Goal: Task Accomplishment & Management: Manage account settings

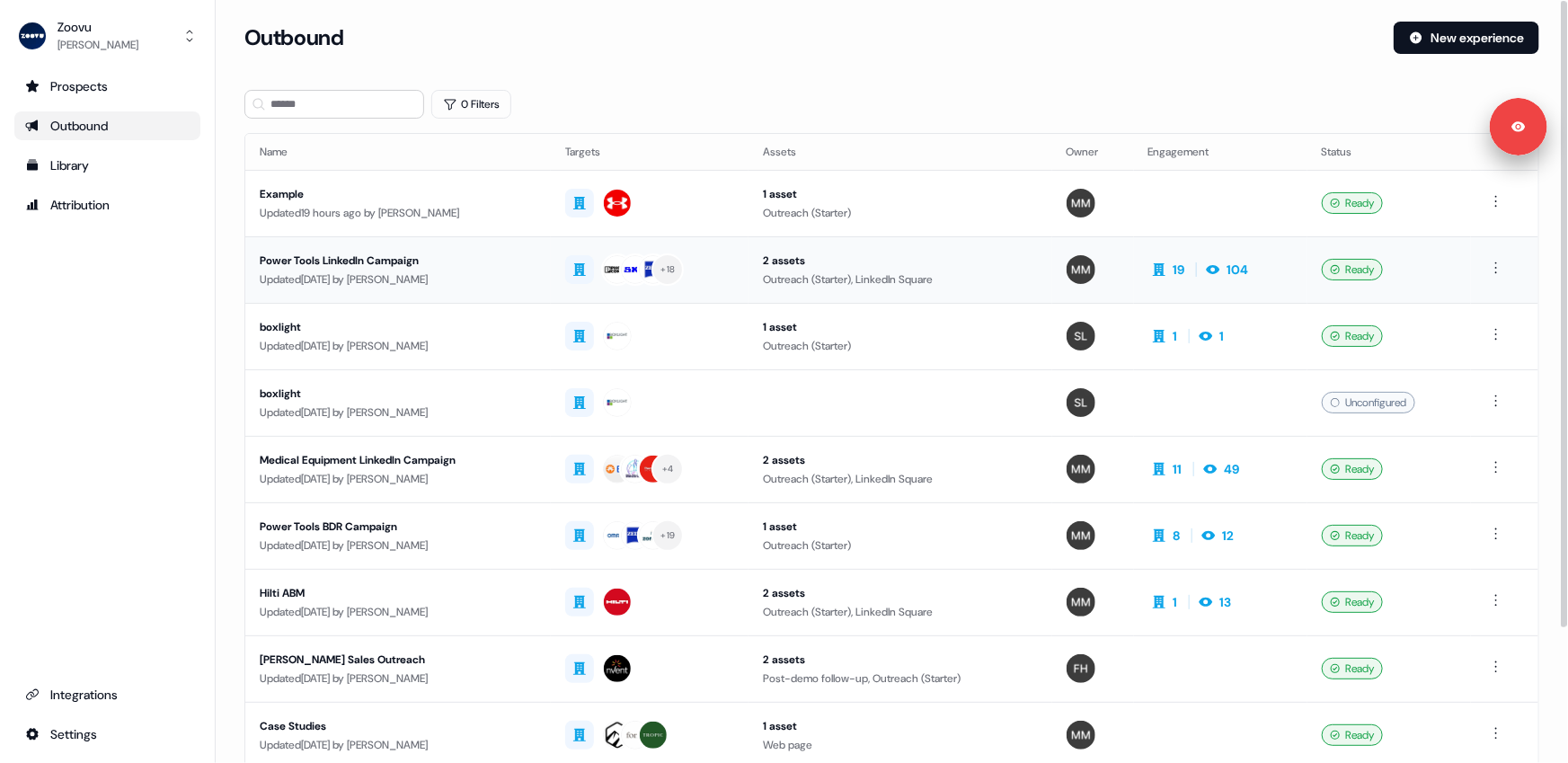
click at [445, 246] on td "Power Tools LinkedIn Campaign Updated [DATE] by [PERSON_NAME]" at bounding box center [398, 269] width 305 height 66
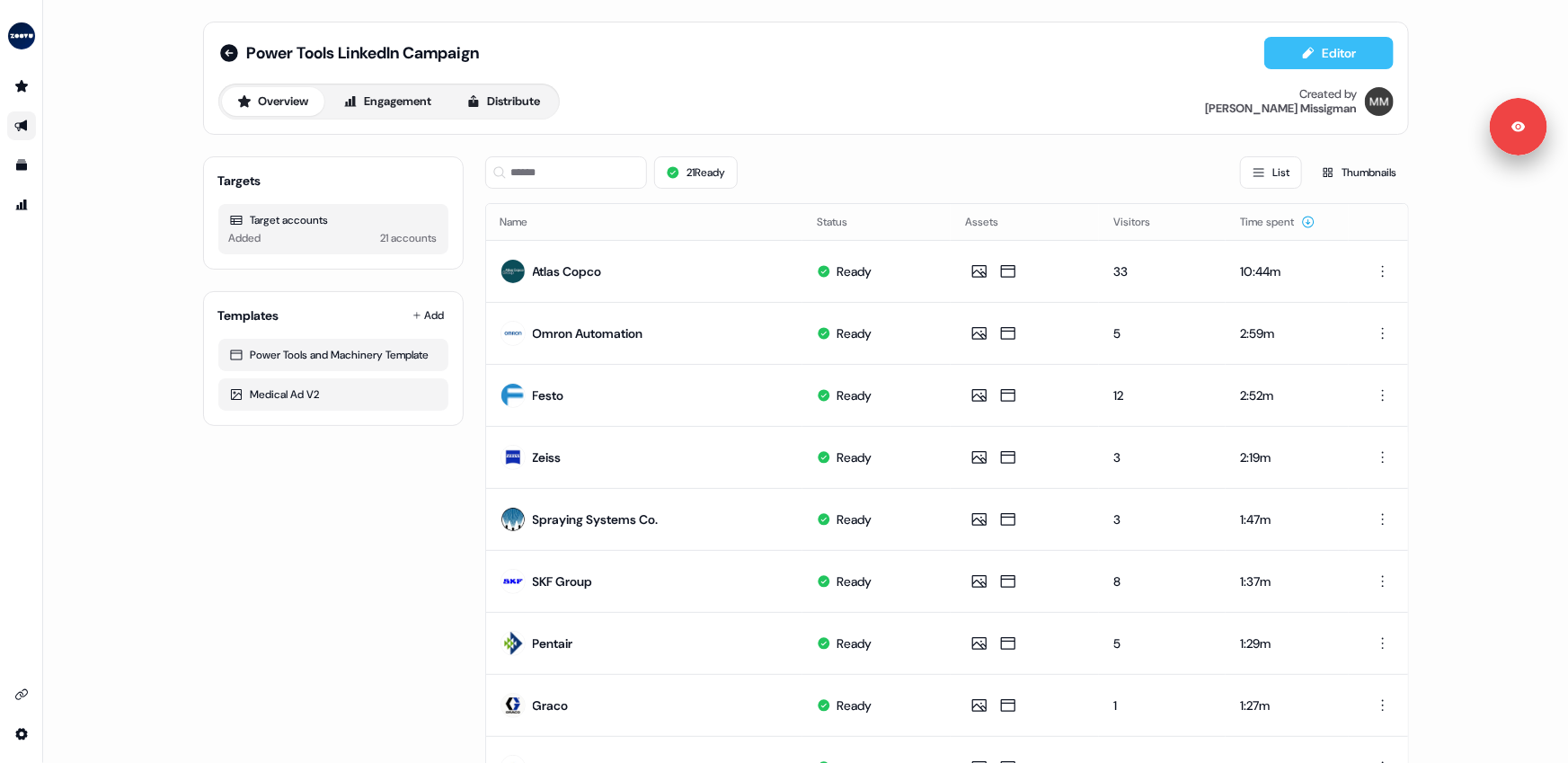
click at [1328, 48] on button "Editor" at bounding box center [1328, 53] width 129 height 33
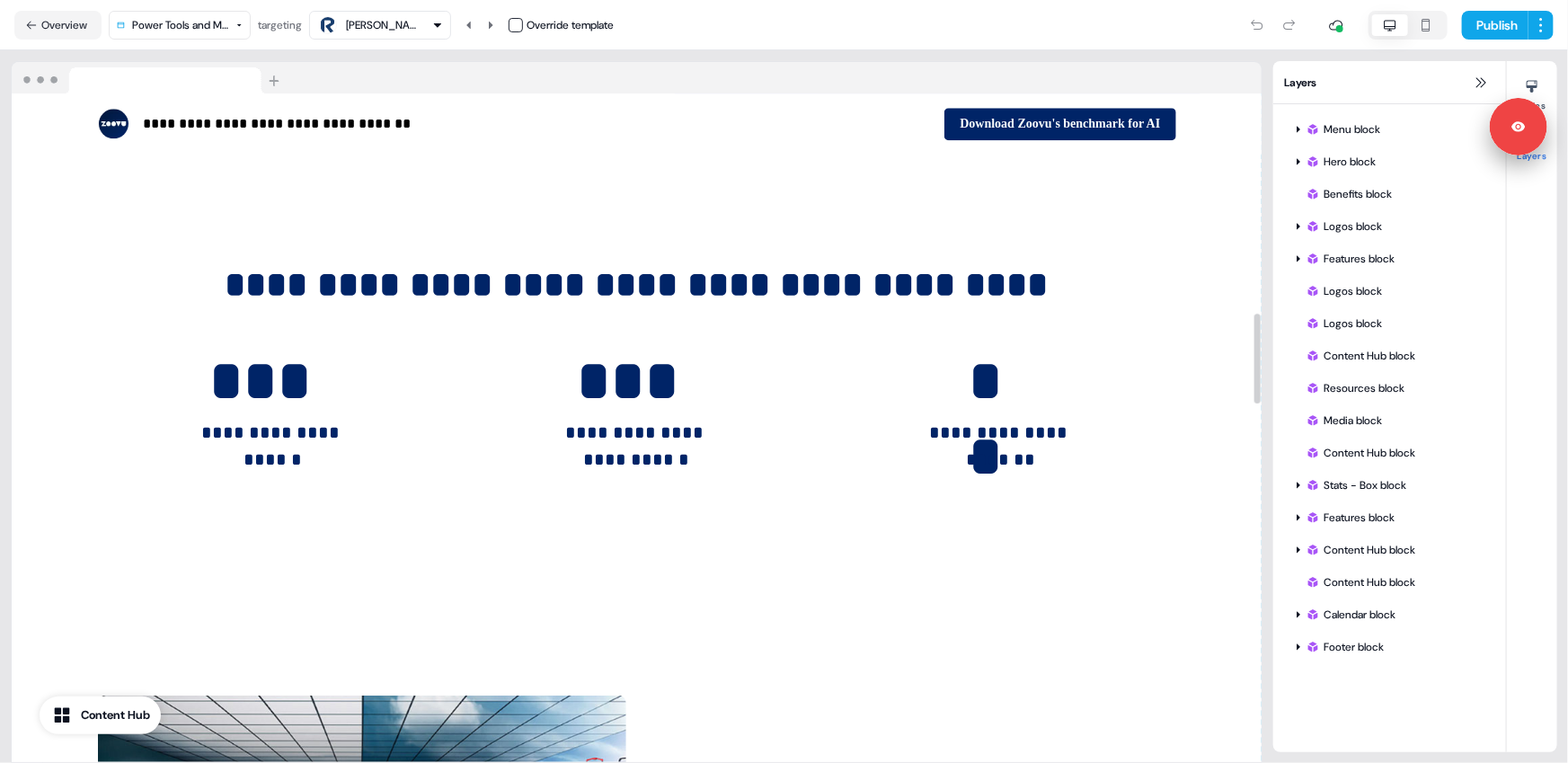
scroll to position [2574, 0]
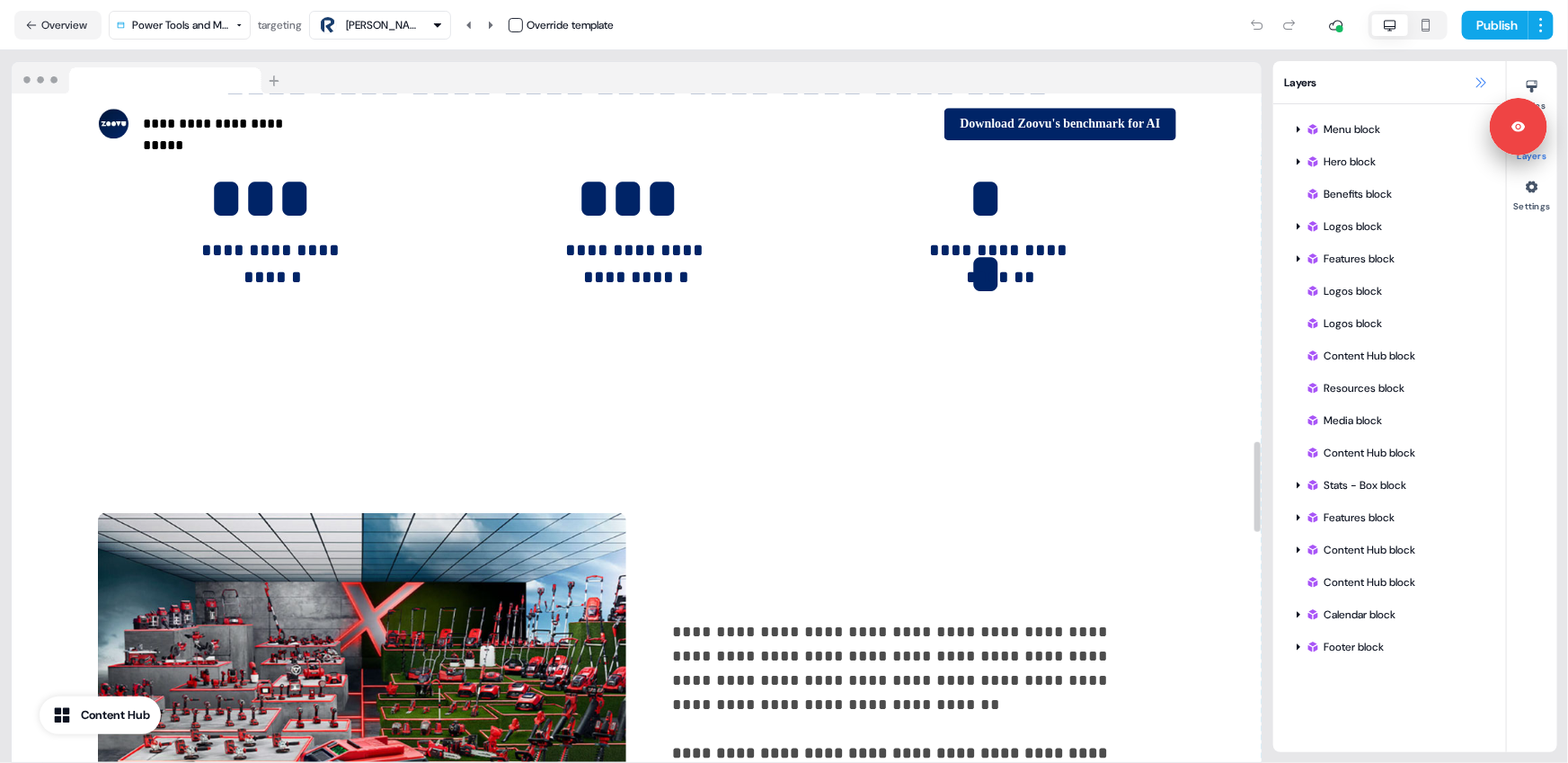
click at [1479, 83] on icon at bounding box center [1480, 82] width 14 height 14
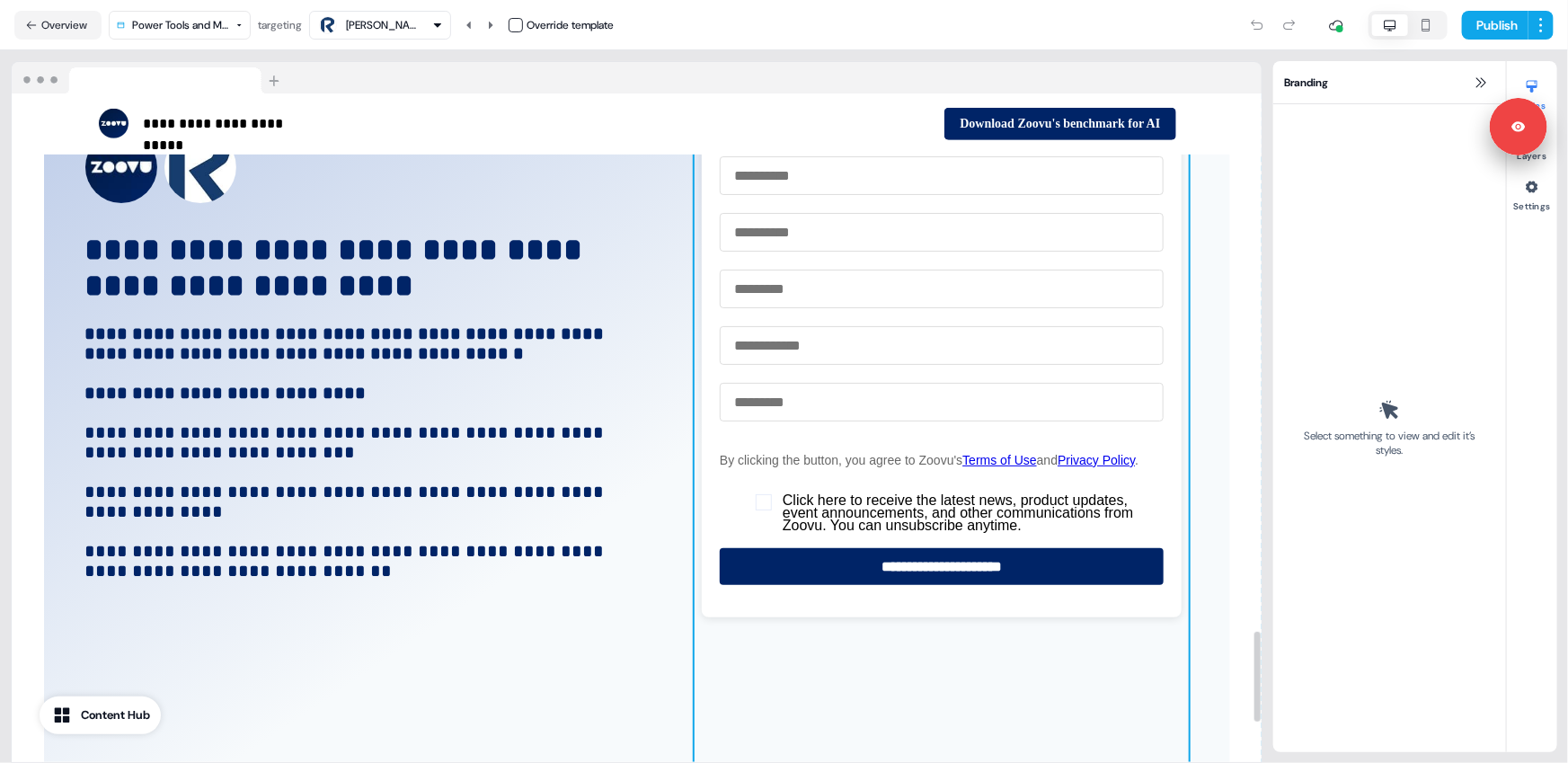
scroll to position [3850, 0]
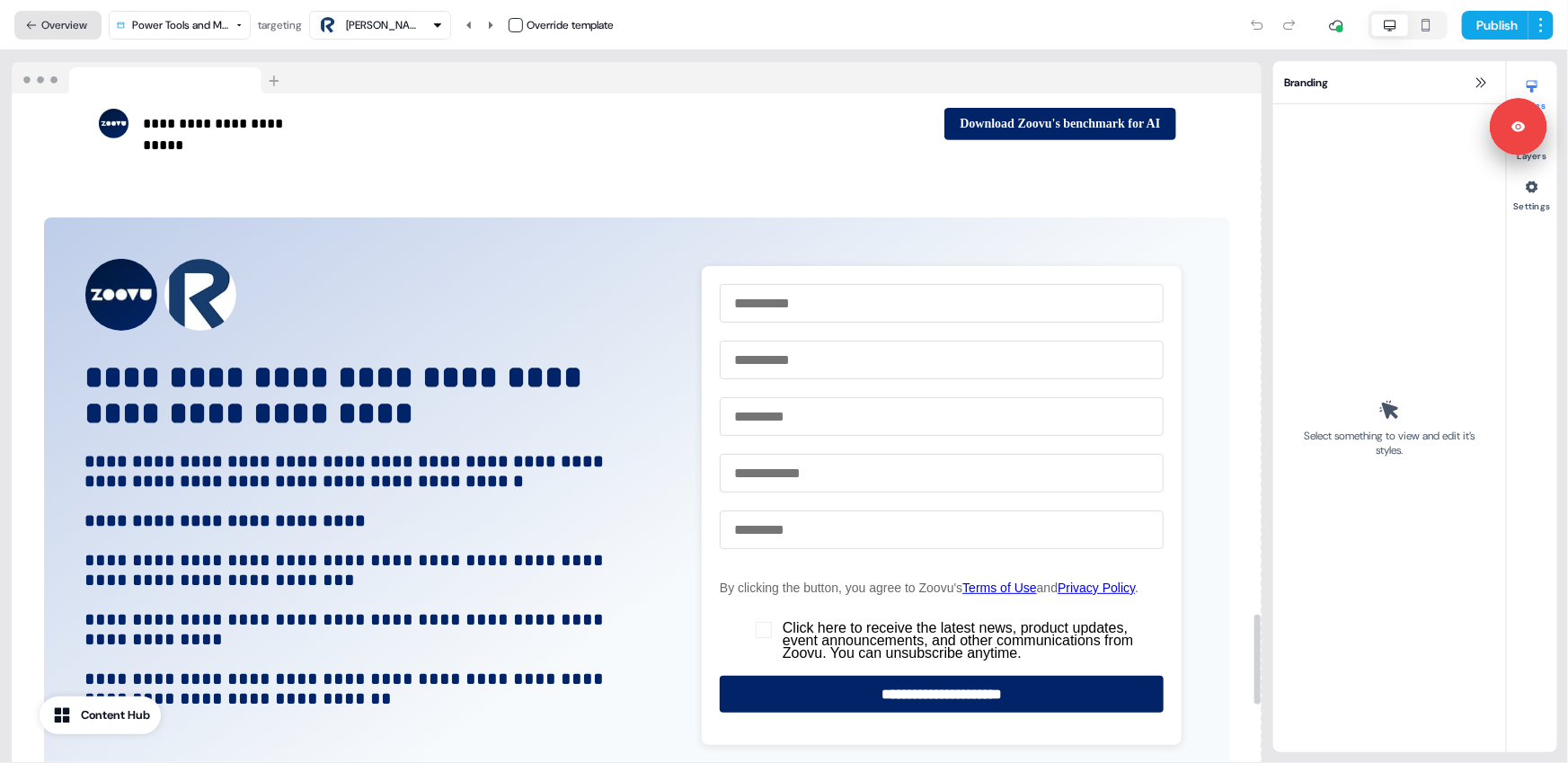
click at [55, 18] on button "Overview" at bounding box center [58, 25] width 87 height 29
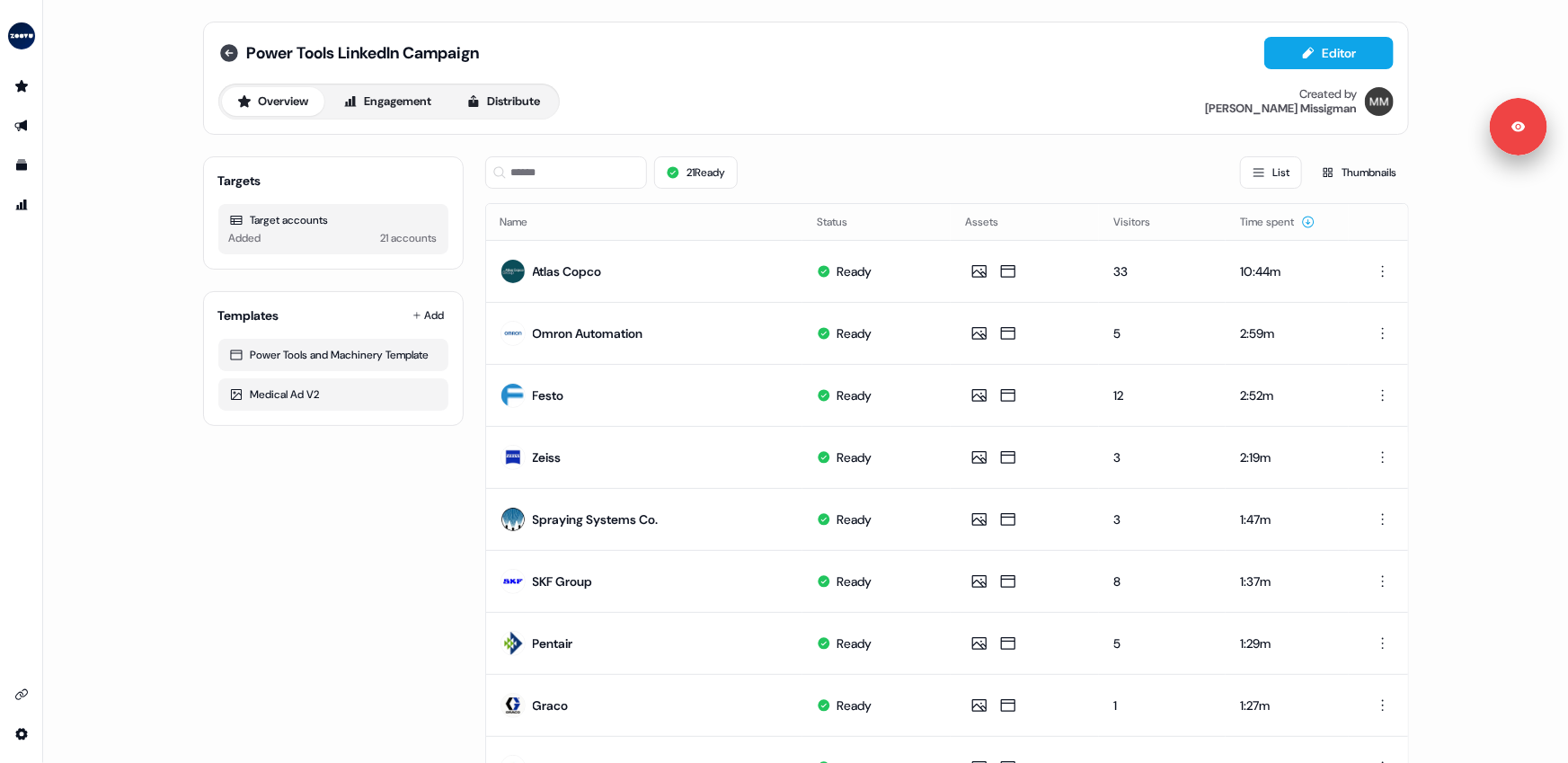
click at [219, 50] on icon at bounding box center [229, 52] width 21 height 21
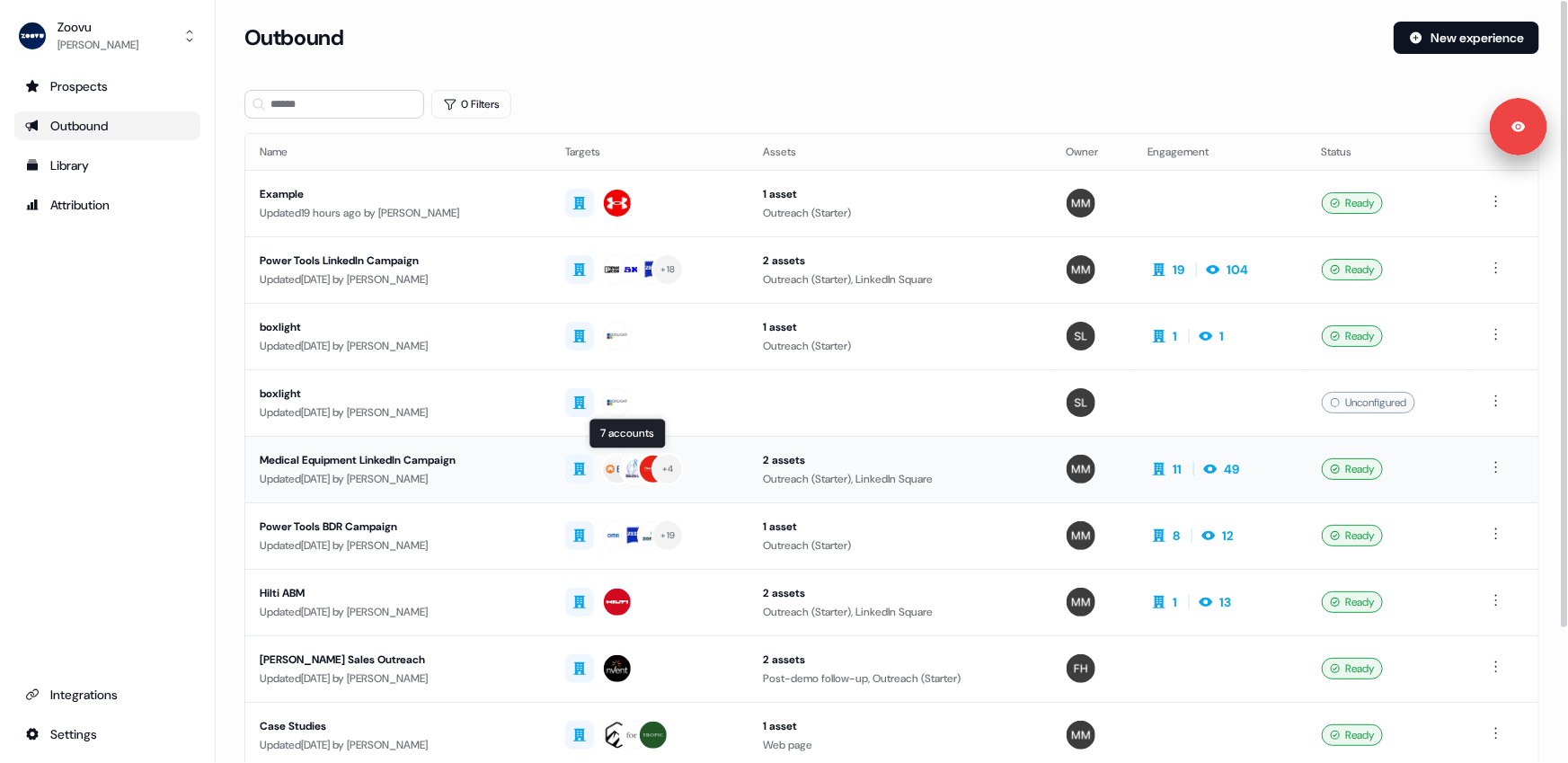
click at [734, 475] on div "+ 4" at bounding box center [650, 469] width 169 height 33
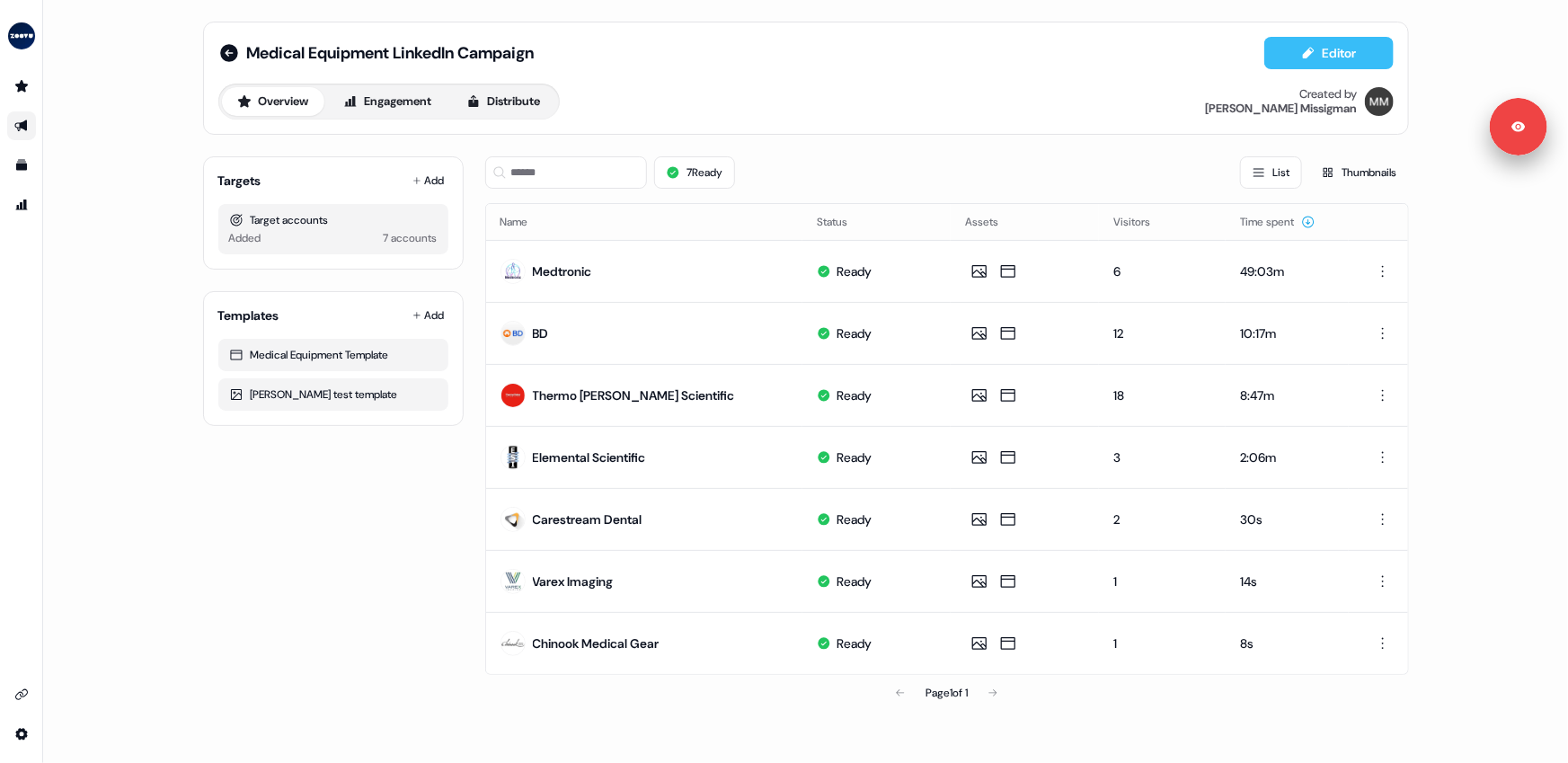
click at [1323, 52] on button "Editor" at bounding box center [1328, 53] width 129 height 33
